Goal: Task Accomplishment & Management: Complete application form

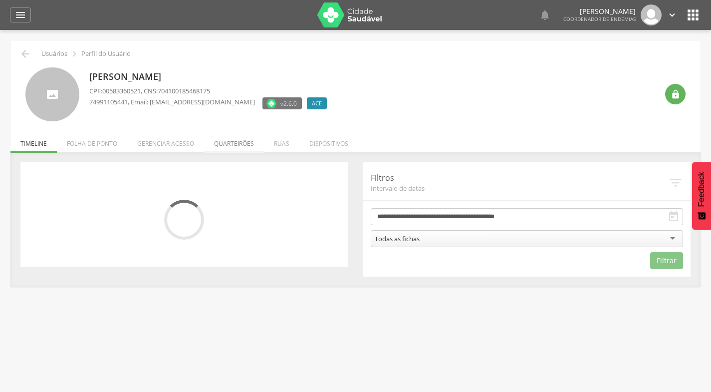
click at [228, 141] on li "Quarteirões" at bounding box center [234, 140] width 60 height 23
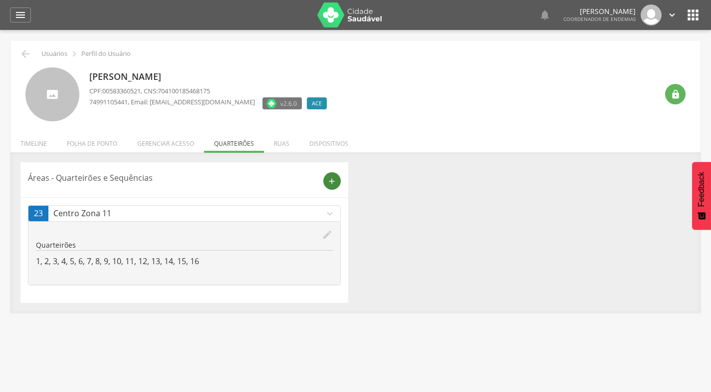
click at [339, 181] on div "add" at bounding box center [331, 180] width 17 height 17
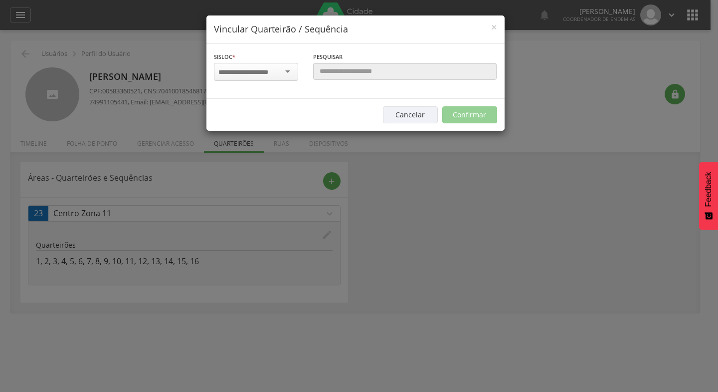
click at [288, 69] on div at bounding box center [256, 72] width 84 height 18
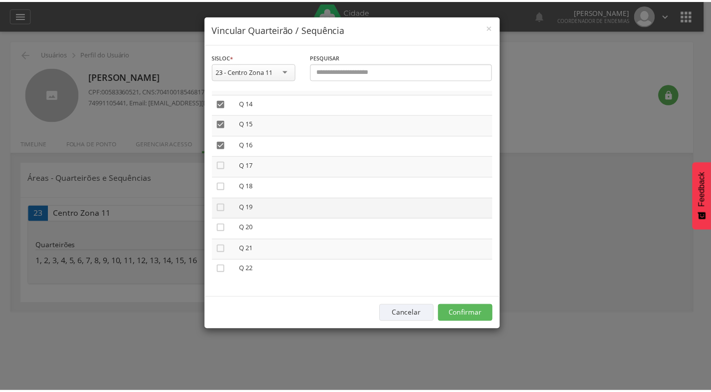
scroll to position [285, 0]
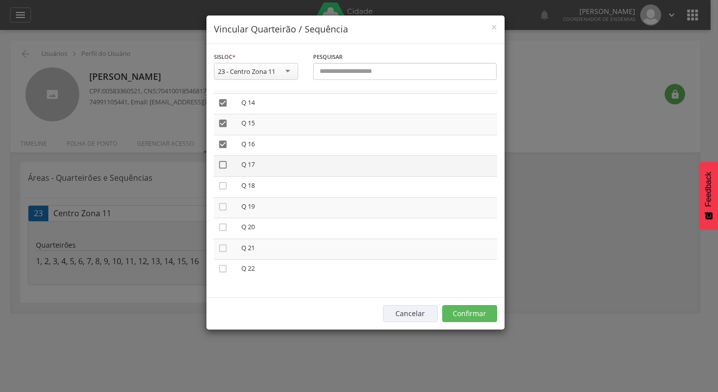
click at [222, 164] on icon "" at bounding box center [223, 165] width 10 height 10
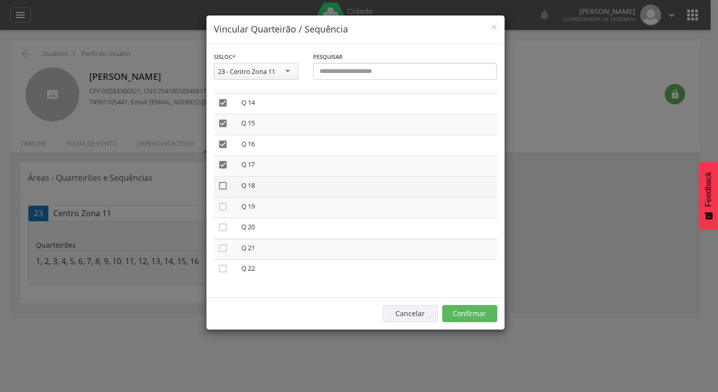
click at [221, 187] on icon "" at bounding box center [223, 186] width 10 height 10
click at [223, 205] on icon "" at bounding box center [223, 207] width 10 height 10
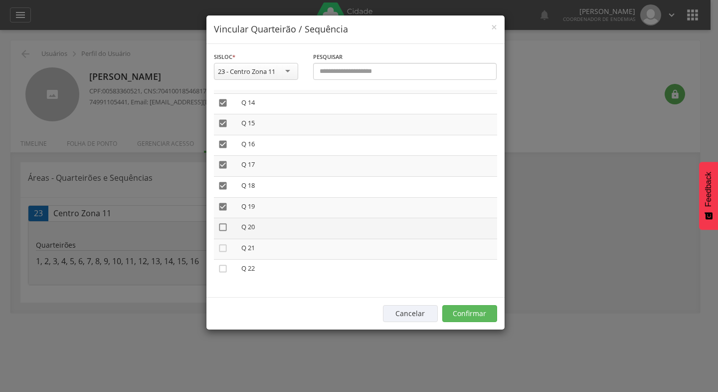
click at [222, 226] on icon "" at bounding box center [223, 227] width 10 height 10
click at [463, 310] on button "Confirmar" at bounding box center [469, 313] width 55 height 17
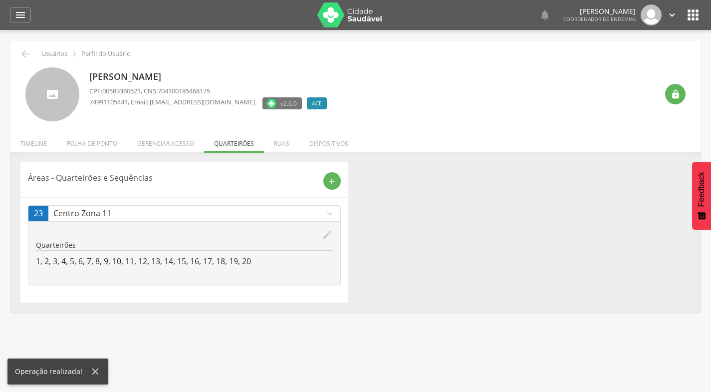
click at [697, 14] on icon "" at bounding box center [693, 15] width 16 height 16
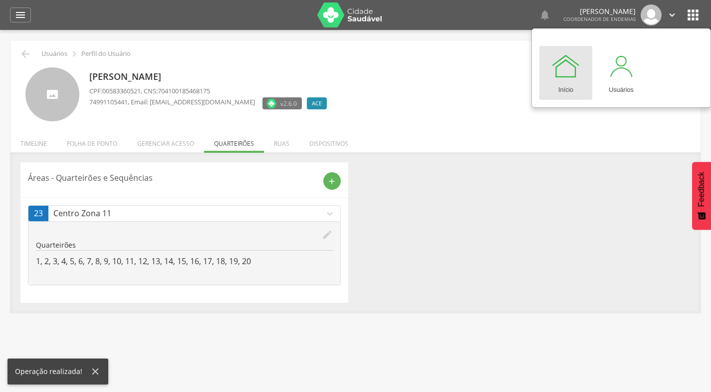
click at [697, 14] on icon "" at bounding box center [693, 15] width 16 height 16
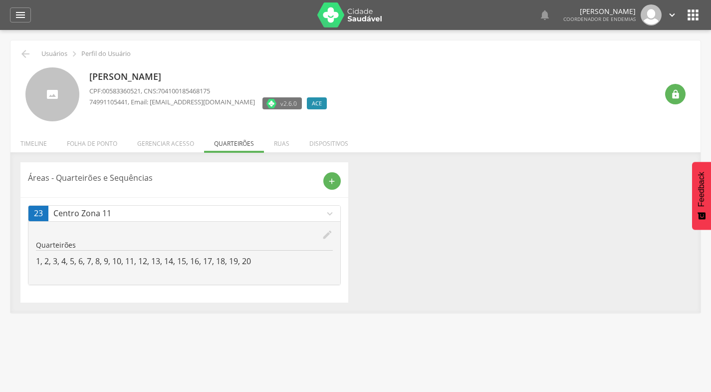
click at [697, 14] on icon "" at bounding box center [693, 15] width 16 height 16
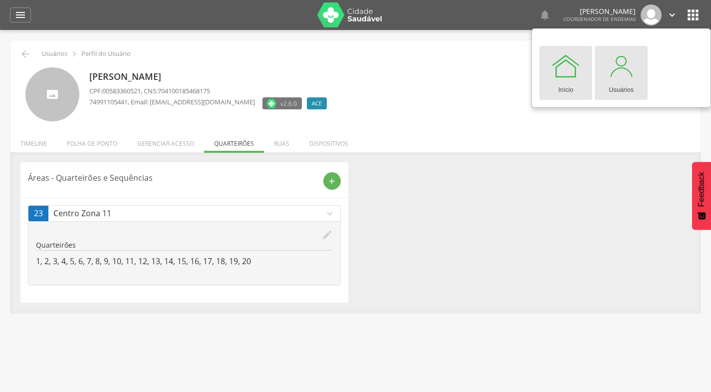
click at [618, 64] on div at bounding box center [621, 66] width 30 height 30
